Goal: Task Accomplishment & Management: Manage account settings

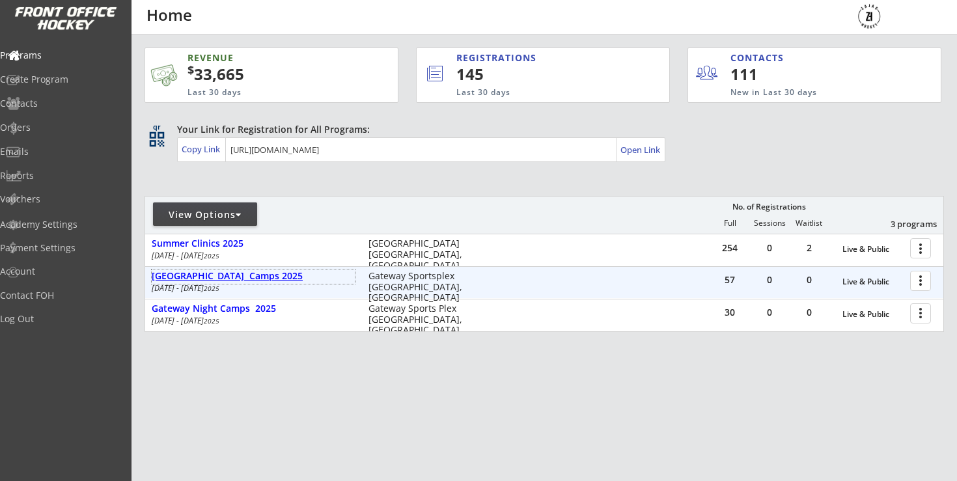
click at [244, 271] on div "[GEOGRAPHIC_DATA] Camps 2025" at bounding box center [253, 276] width 203 height 11
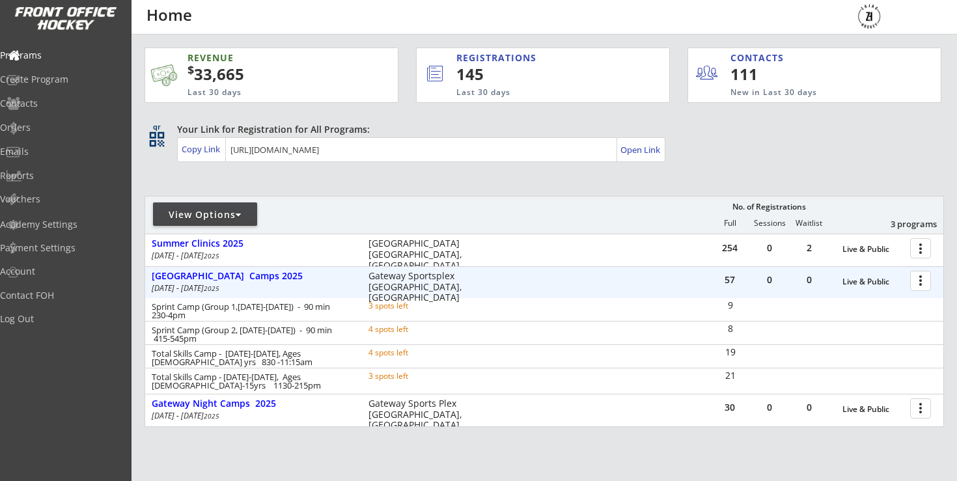
click at [924, 282] on div at bounding box center [922, 280] width 23 height 23
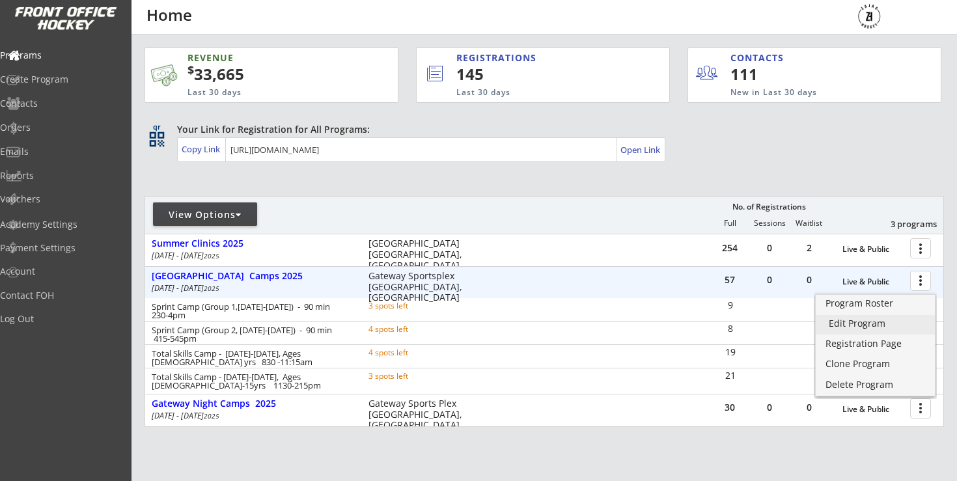
click at [853, 326] on div "Edit Program" at bounding box center [875, 323] width 93 height 9
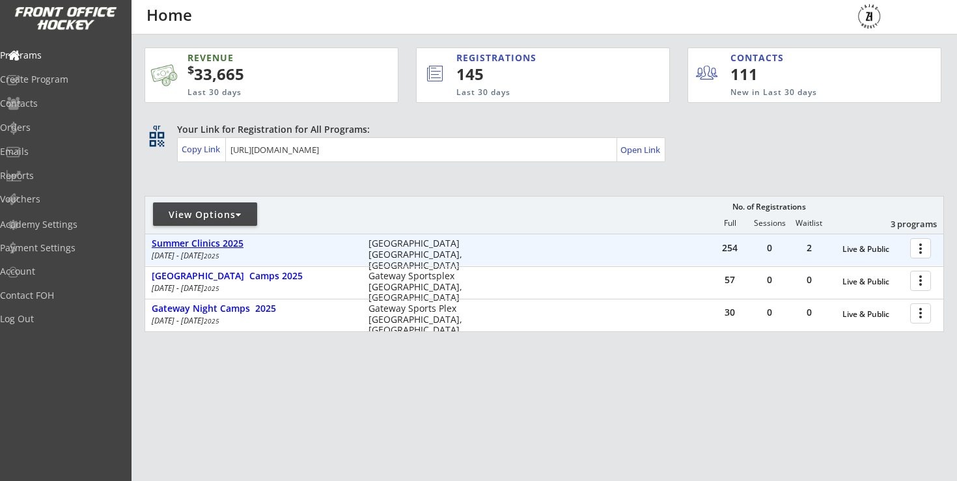
click at [202, 240] on div "Summer Clinics 2025" at bounding box center [253, 243] width 203 height 11
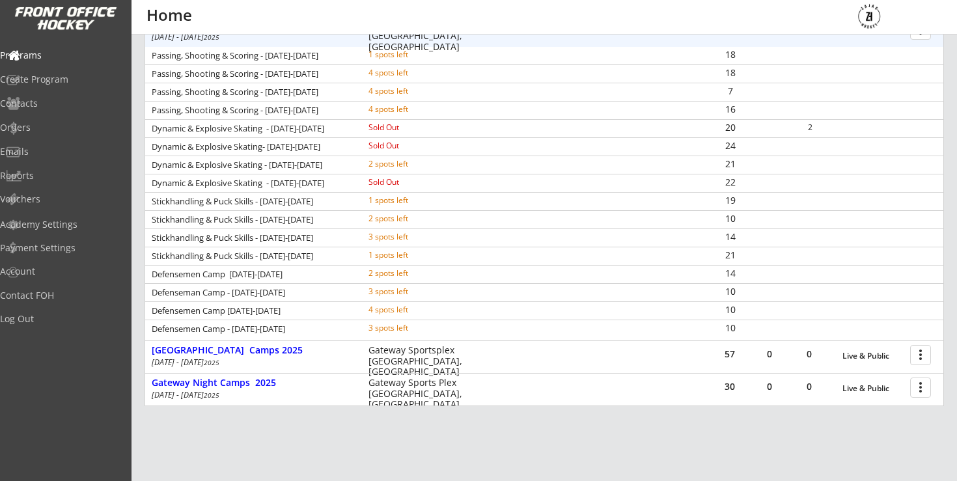
scroll to position [293, 0]
